Goal: Find specific page/section: Find specific page/section

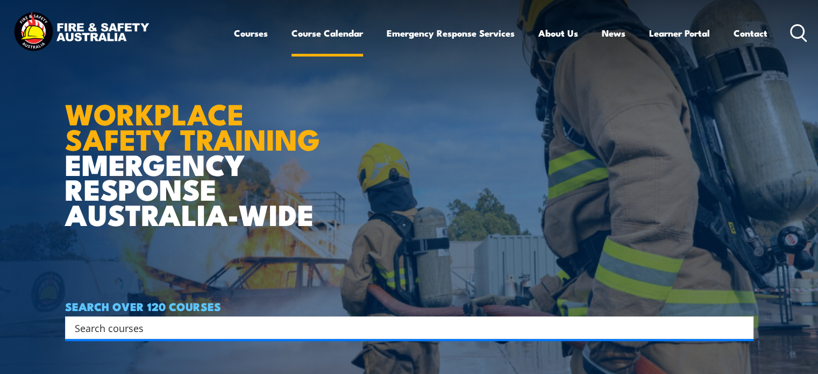
click at [306, 34] on link "Course Calendar" at bounding box center [328, 33] width 72 height 29
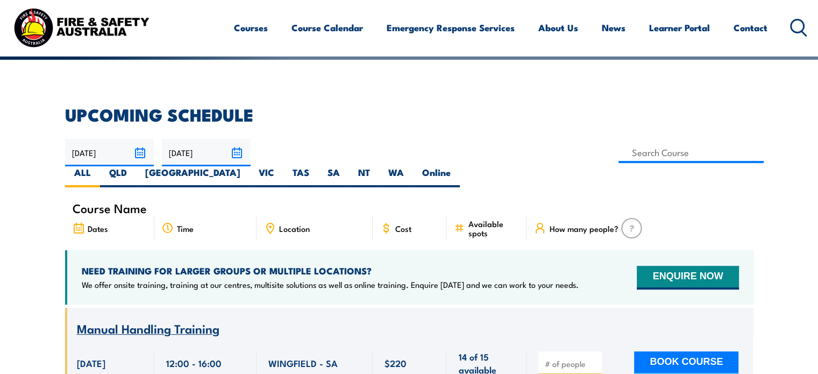
scroll to position [296, 0]
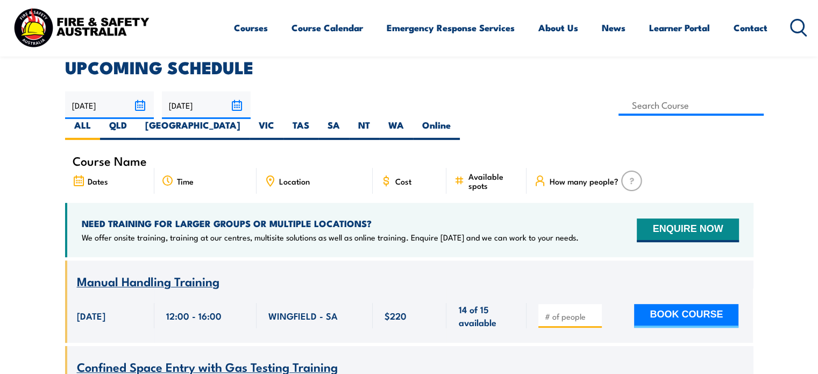
click at [379, 119] on label "NT" at bounding box center [364, 129] width 30 height 21
click at [377, 119] on input "NT" at bounding box center [373, 122] width 7 height 7
radio input "true"
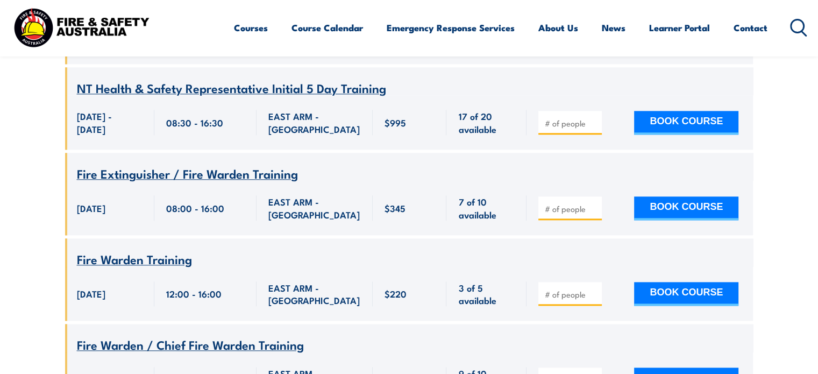
scroll to position [1173, 0]
